Goal: Complete application form

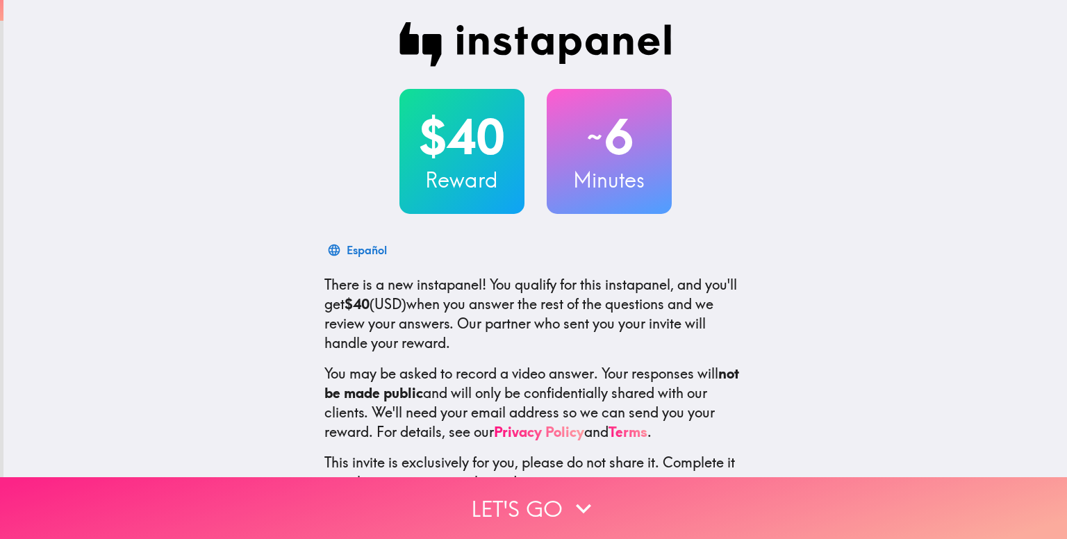
click at [556, 487] on button "Let's go" at bounding box center [533, 508] width 1067 height 62
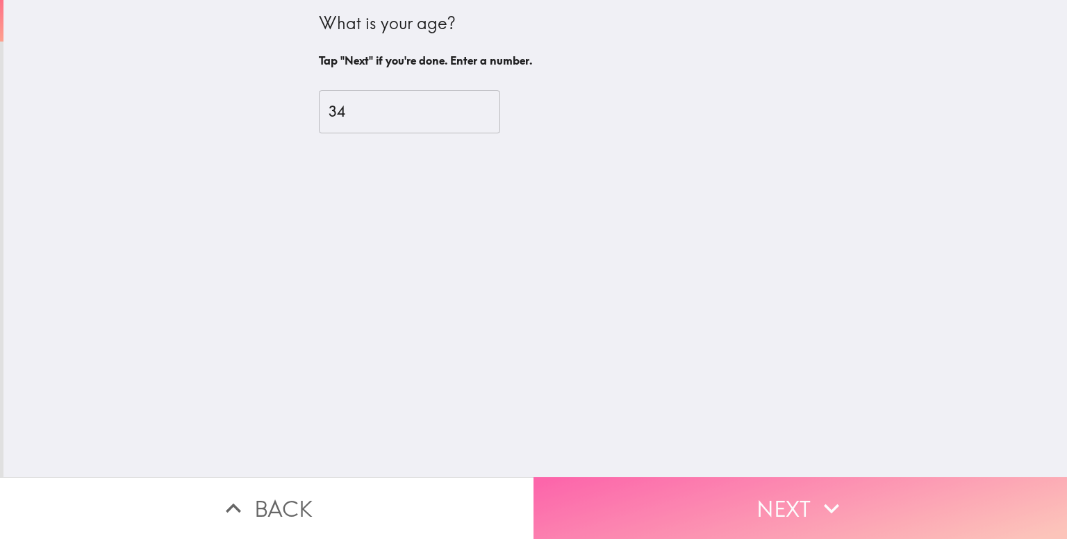
click at [754, 487] on button "Next" at bounding box center [799, 508] width 533 height 62
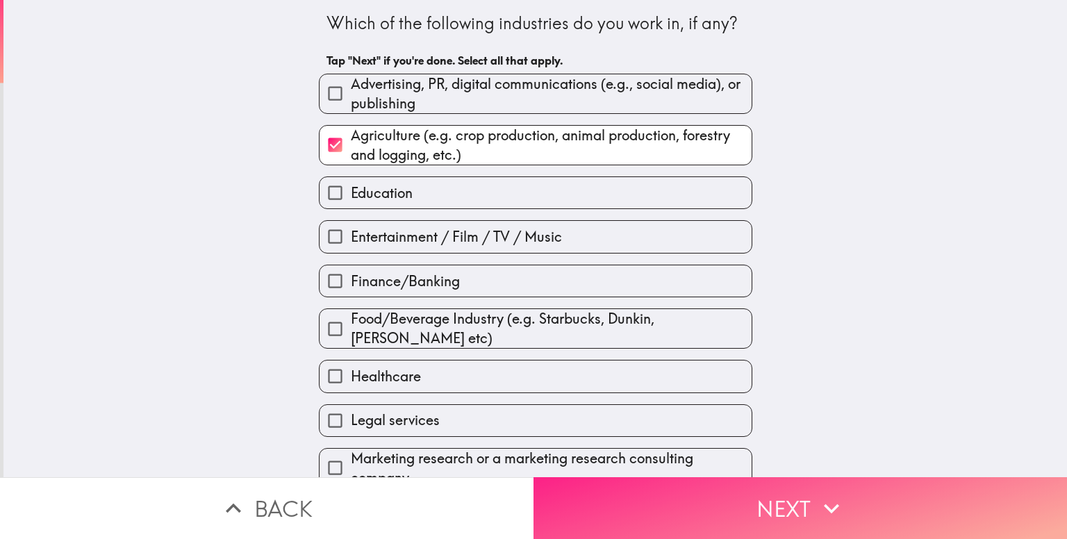
click at [754, 487] on button "Next" at bounding box center [799, 508] width 533 height 62
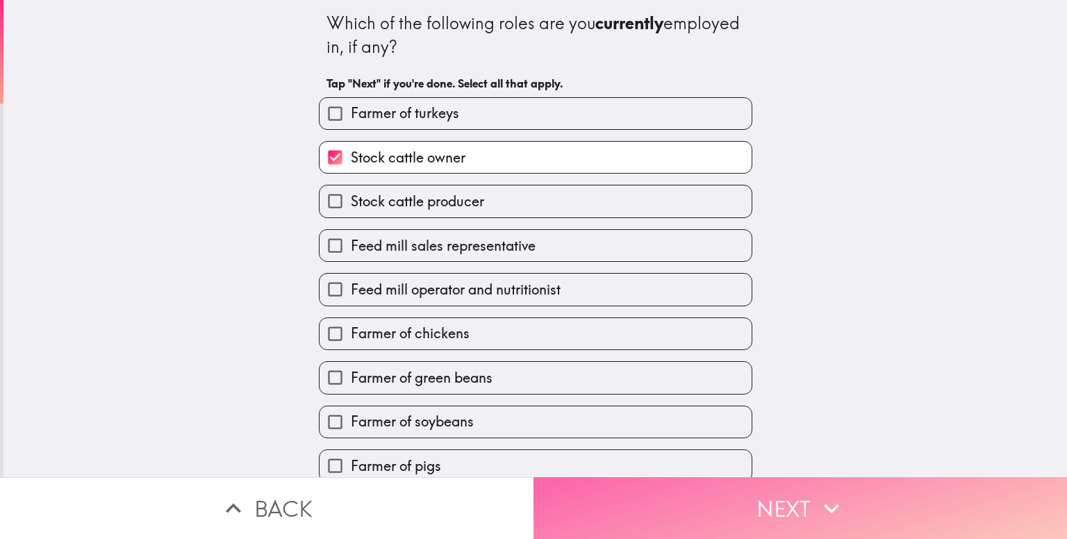
click at [754, 487] on button "Next" at bounding box center [799, 508] width 533 height 62
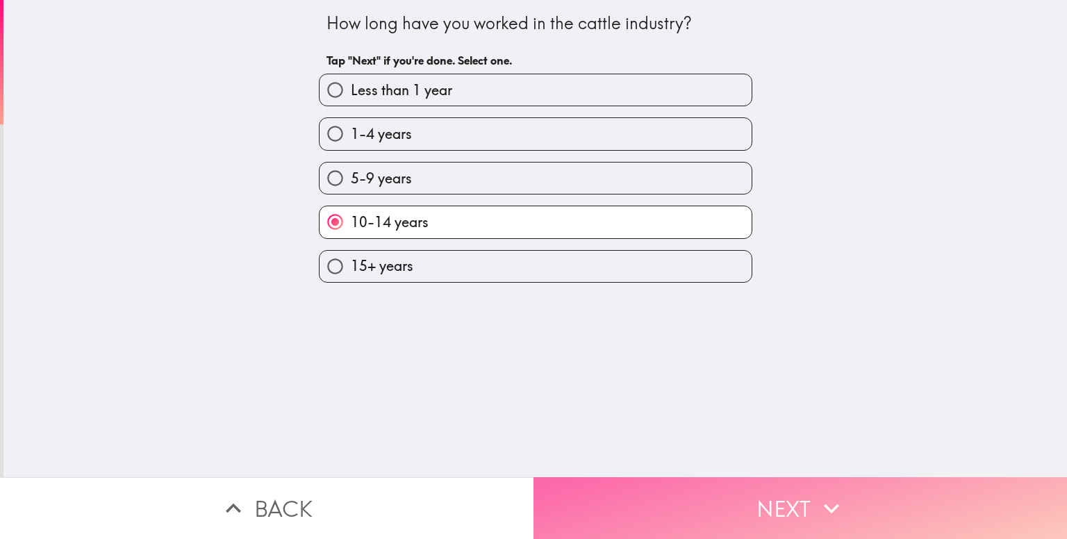
click at [754, 487] on button "Next" at bounding box center [799, 508] width 533 height 62
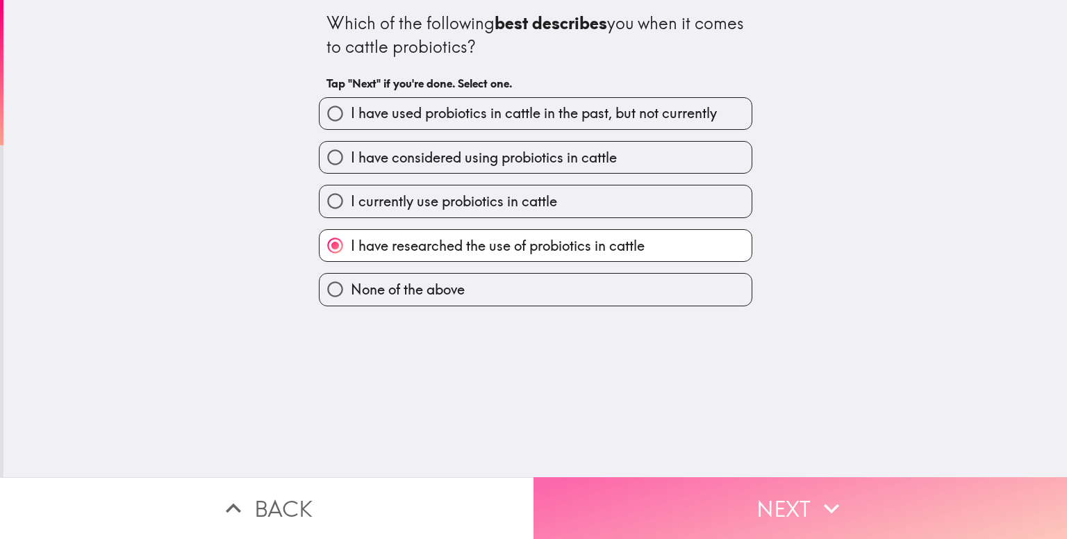
click at [754, 487] on button "Next" at bounding box center [799, 508] width 533 height 62
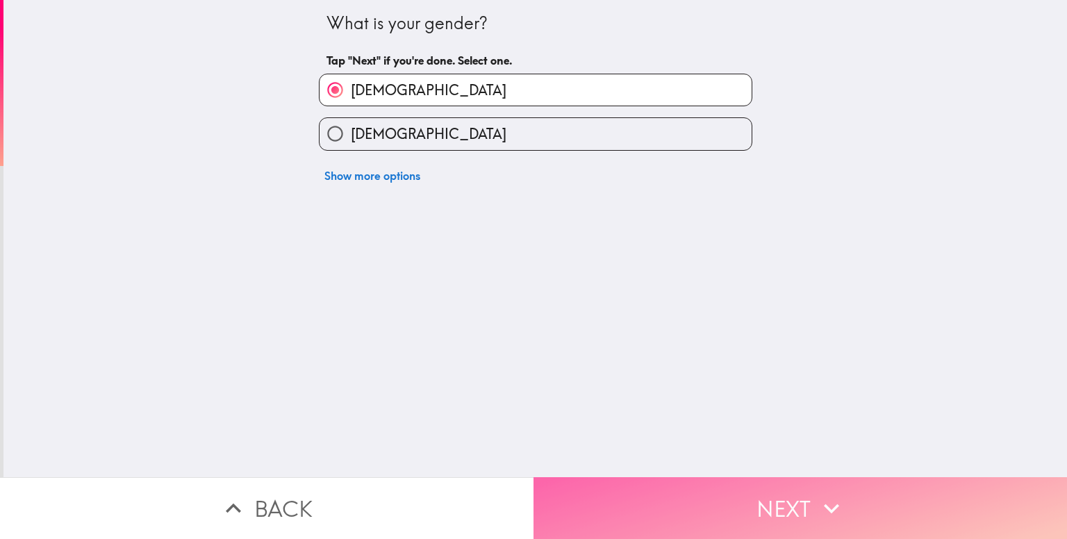
click at [754, 487] on button "Next" at bounding box center [799, 508] width 533 height 62
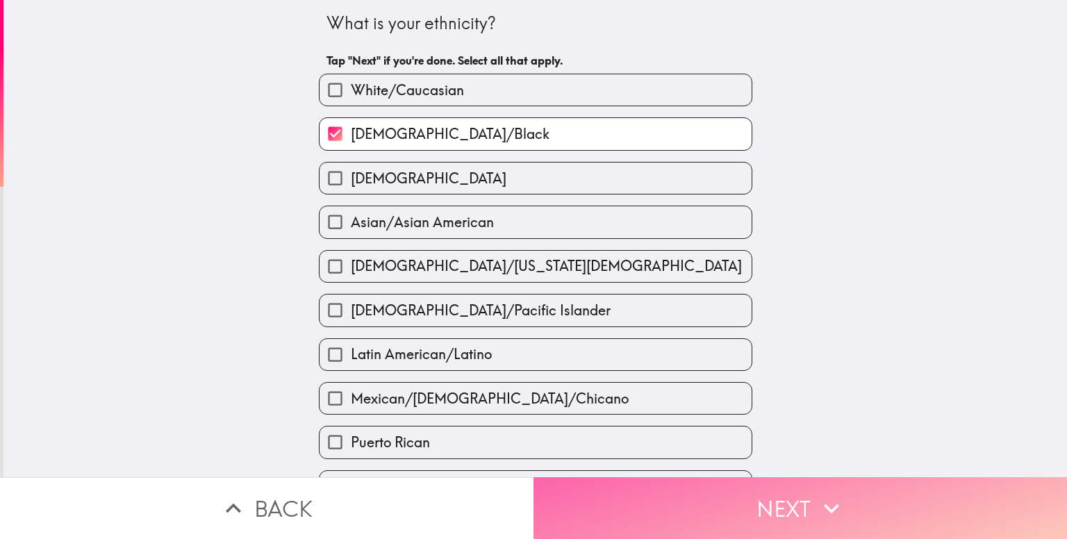
click at [754, 487] on button "Next" at bounding box center [799, 508] width 533 height 62
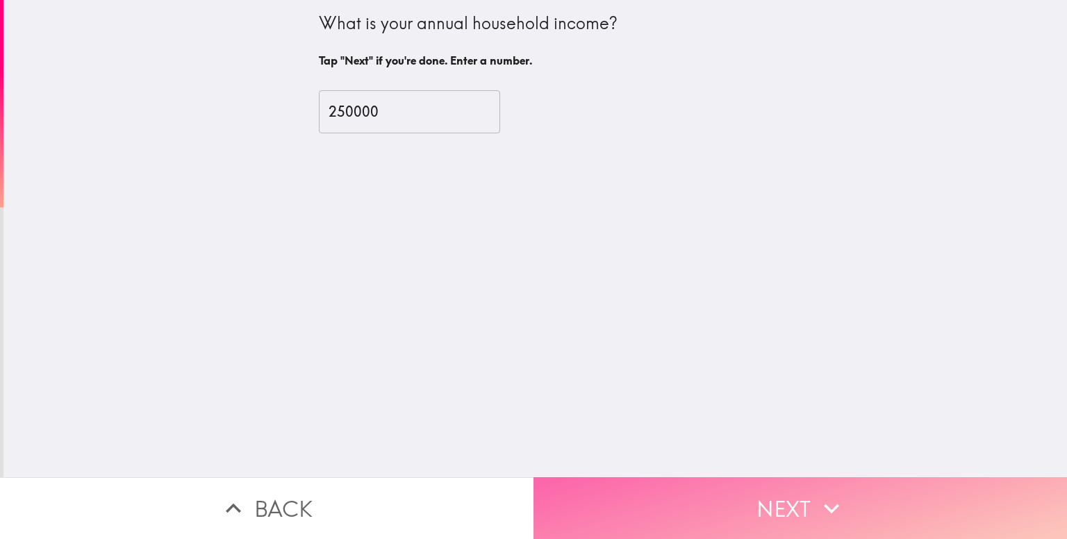
click at [754, 487] on button "Next" at bounding box center [799, 508] width 533 height 62
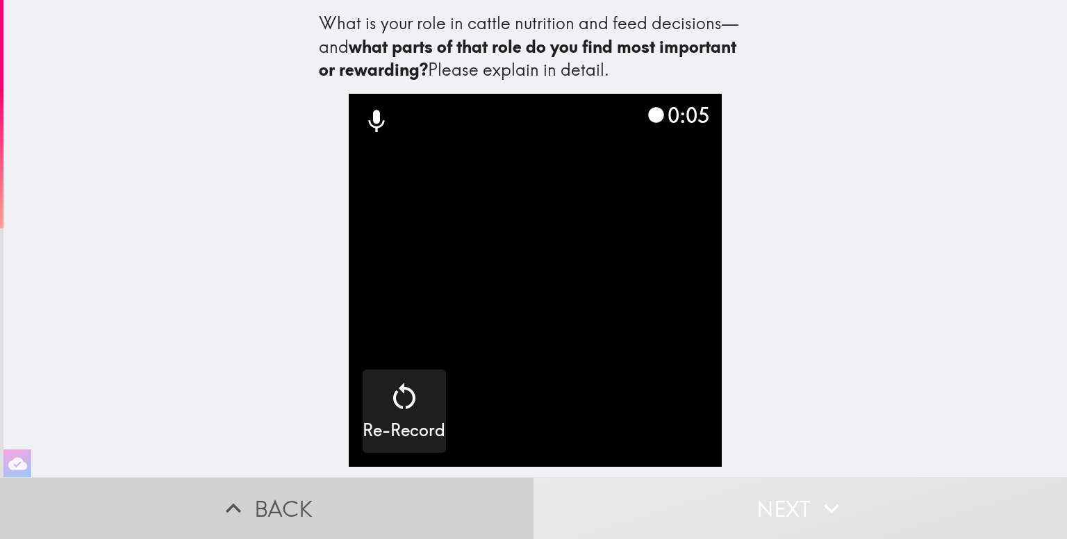
click at [283, 490] on button "Back" at bounding box center [266, 508] width 533 height 62
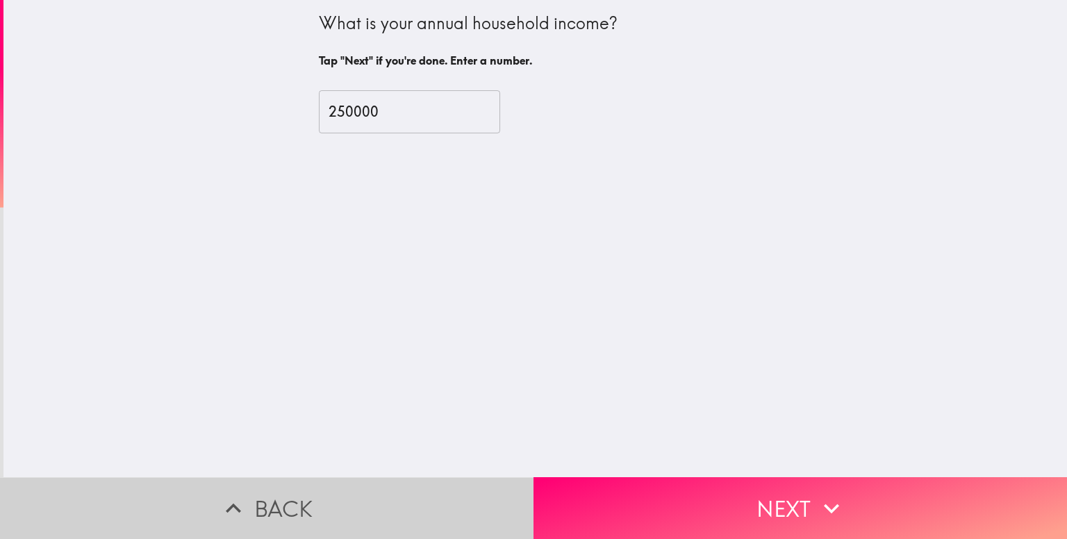
click at [251, 496] on button "Back" at bounding box center [266, 508] width 533 height 62
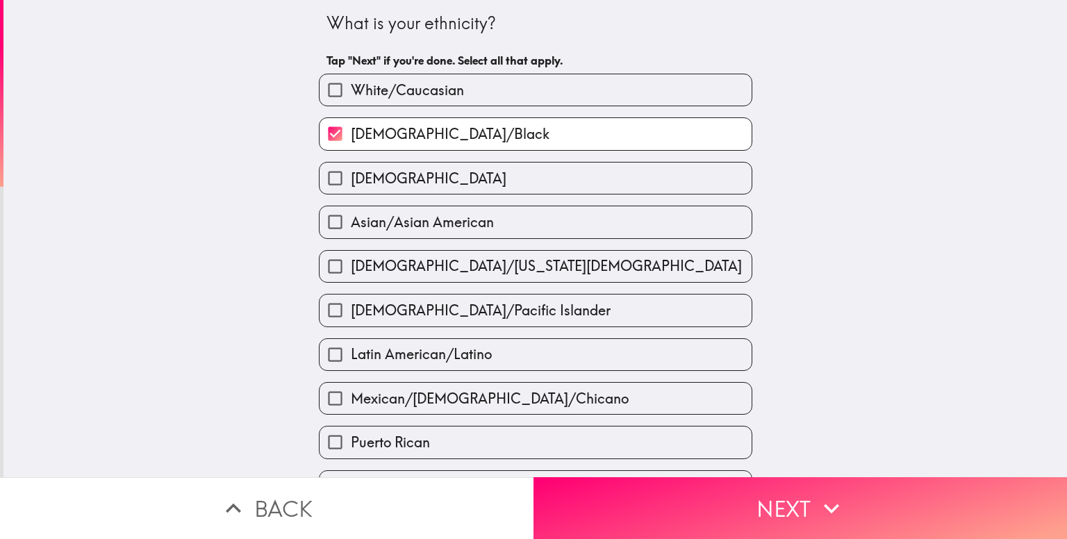
click at [277, 492] on button "Back" at bounding box center [266, 508] width 533 height 62
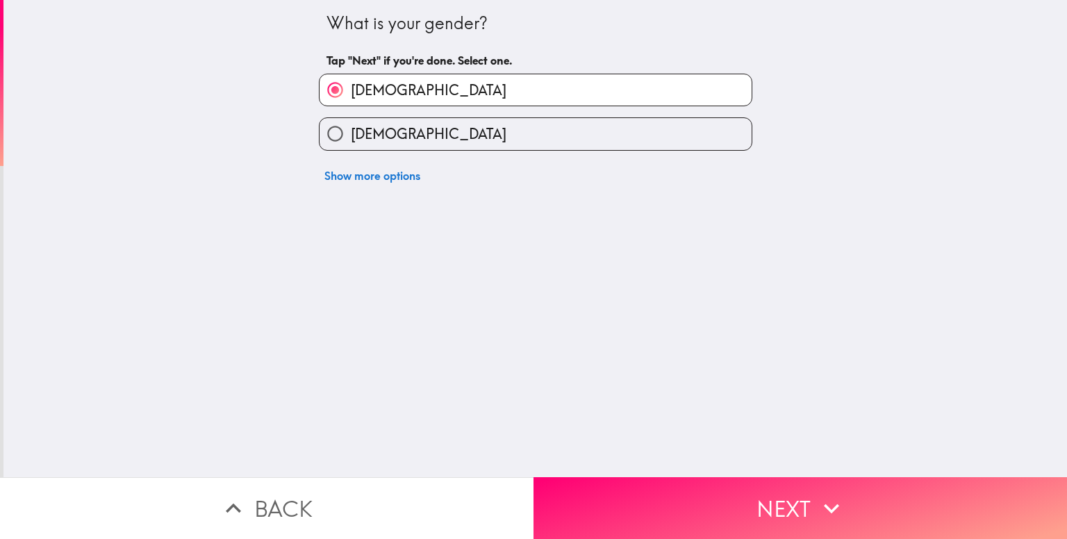
click at [277, 492] on button "Back" at bounding box center [266, 508] width 533 height 62
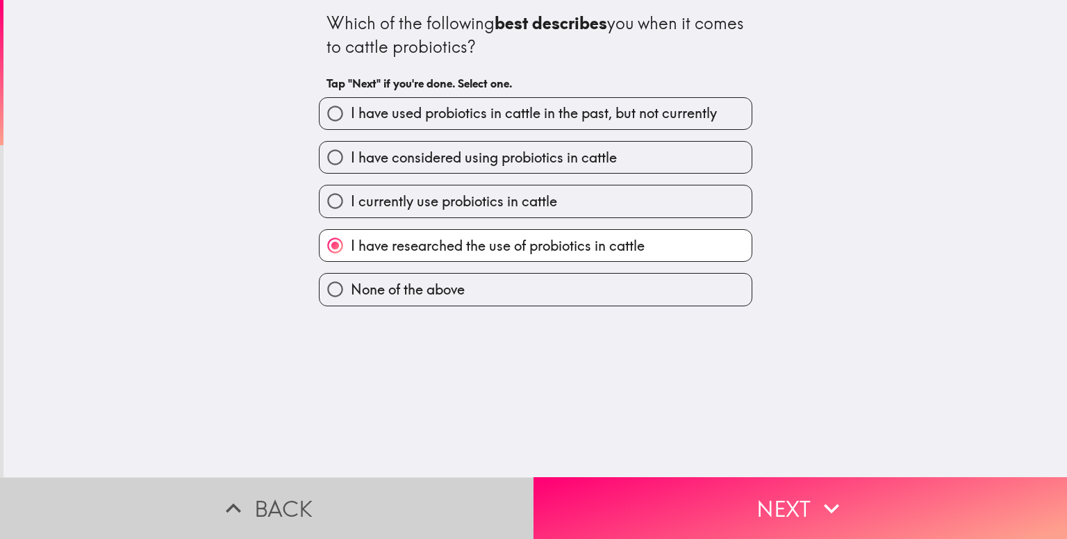
click at [277, 492] on button "Back" at bounding box center [266, 508] width 533 height 62
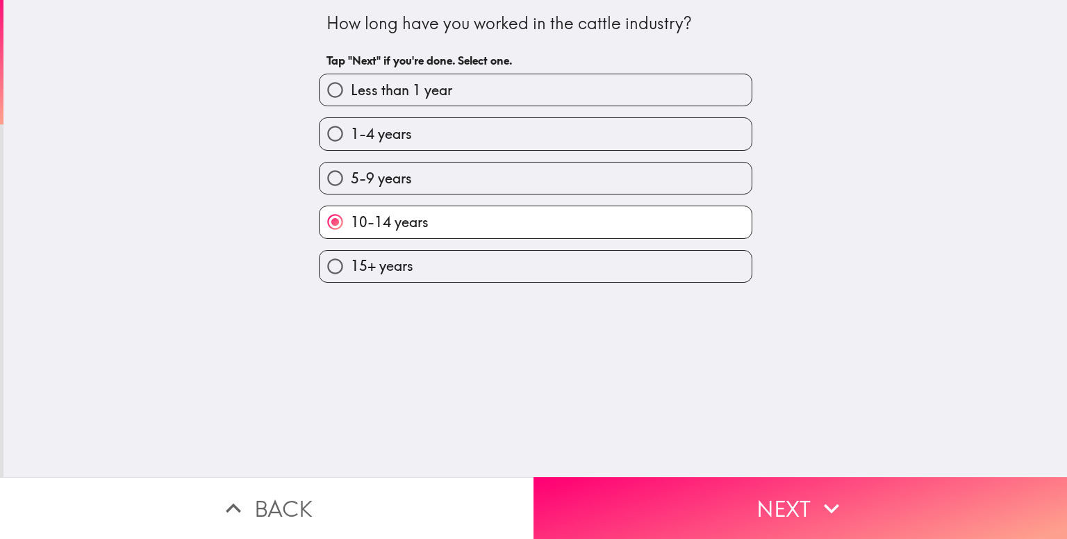
click at [277, 492] on button "Back" at bounding box center [266, 508] width 533 height 62
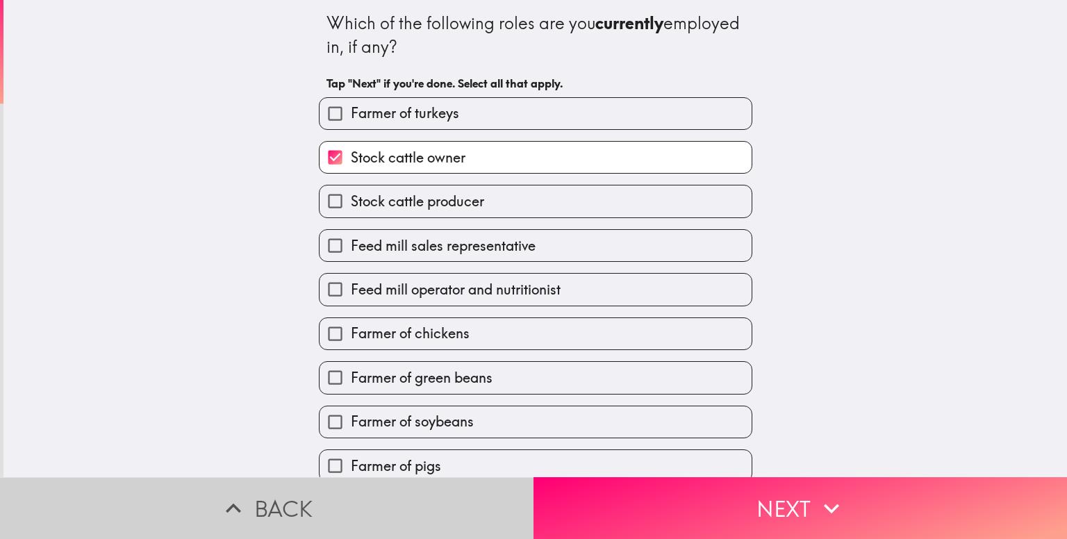
click at [277, 492] on button "Back" at bounding box center [266, 508] width 533 height 62
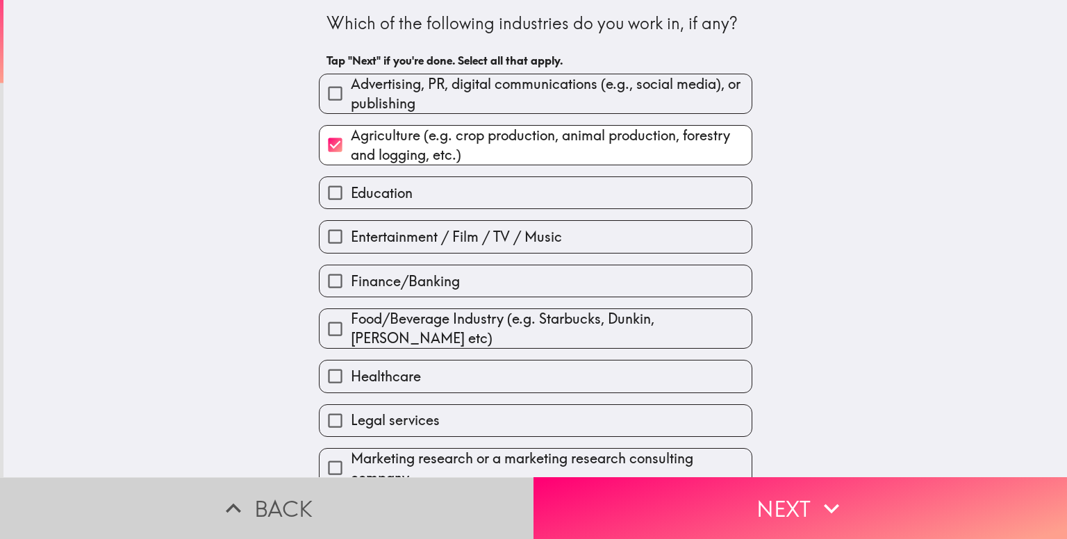
click at [277, 492] on button "Back" at bounding box center [266, 508] width 533 height 62
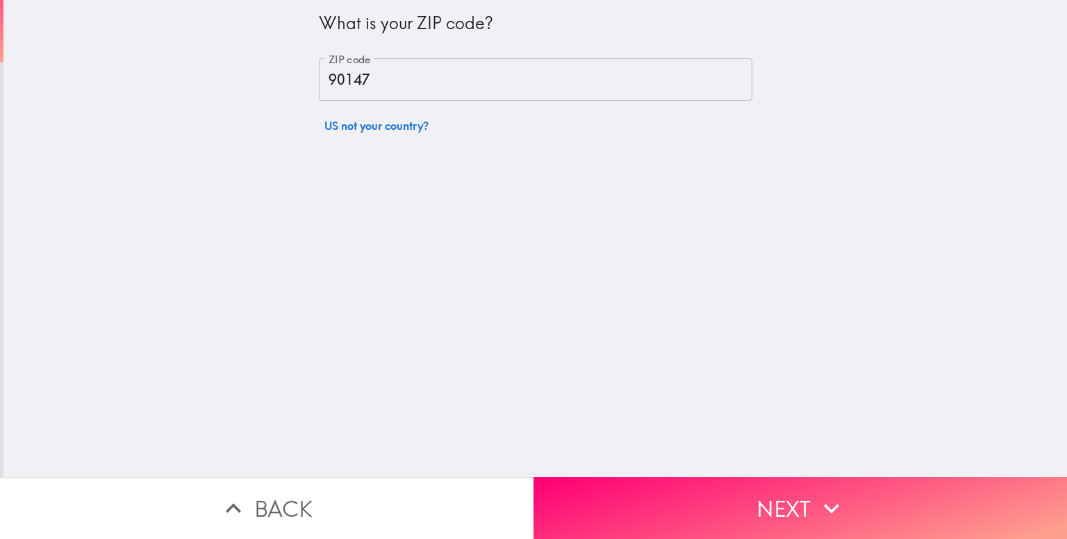
click at [277, 492] on button "Back" at bounding box center [266, 508] width 533 height 62
